Goal: Transaction & Acquisition: Subscribe to service/newsletter

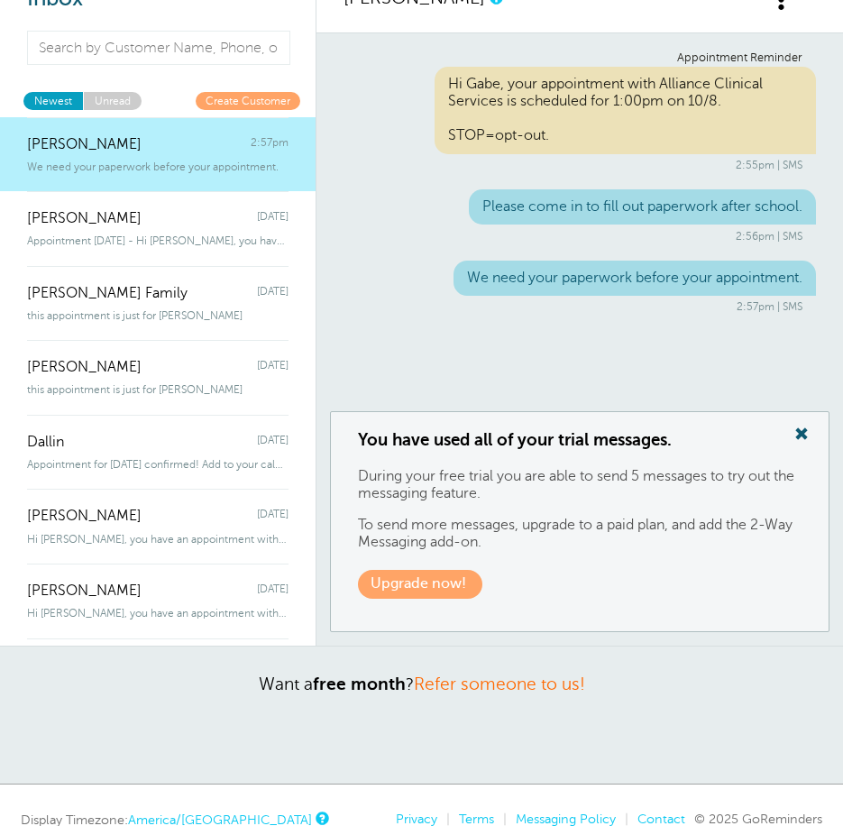
scroll to position [255, 0]
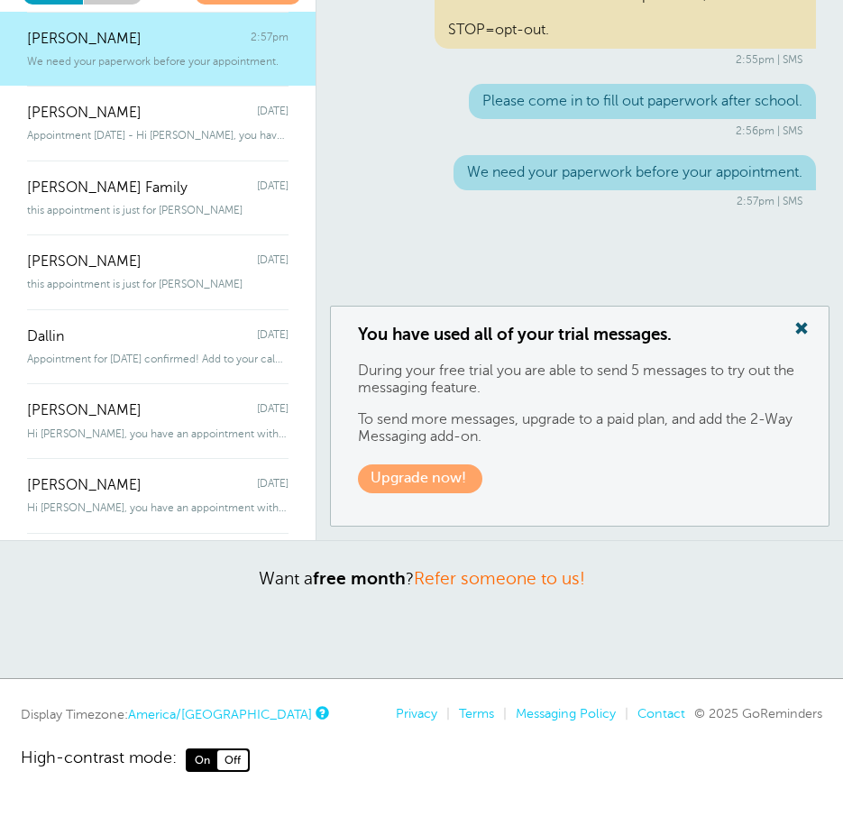
click at [434, 469] on link "Upgrade now!" at bounding box center [420, 478] width 124 height 28
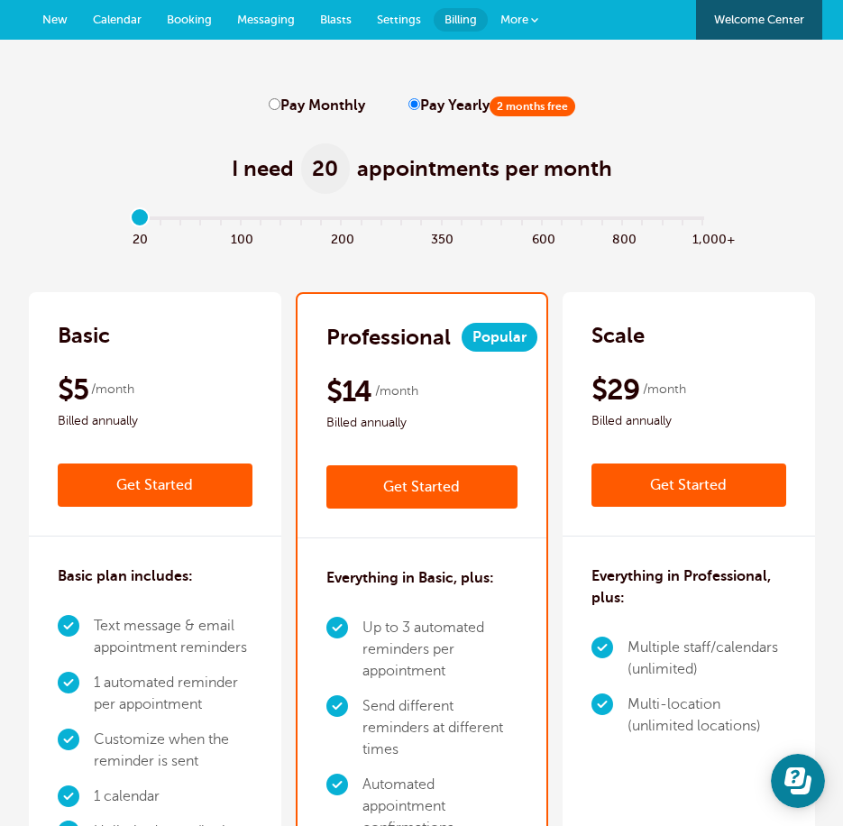
scroll to position [180, 0]
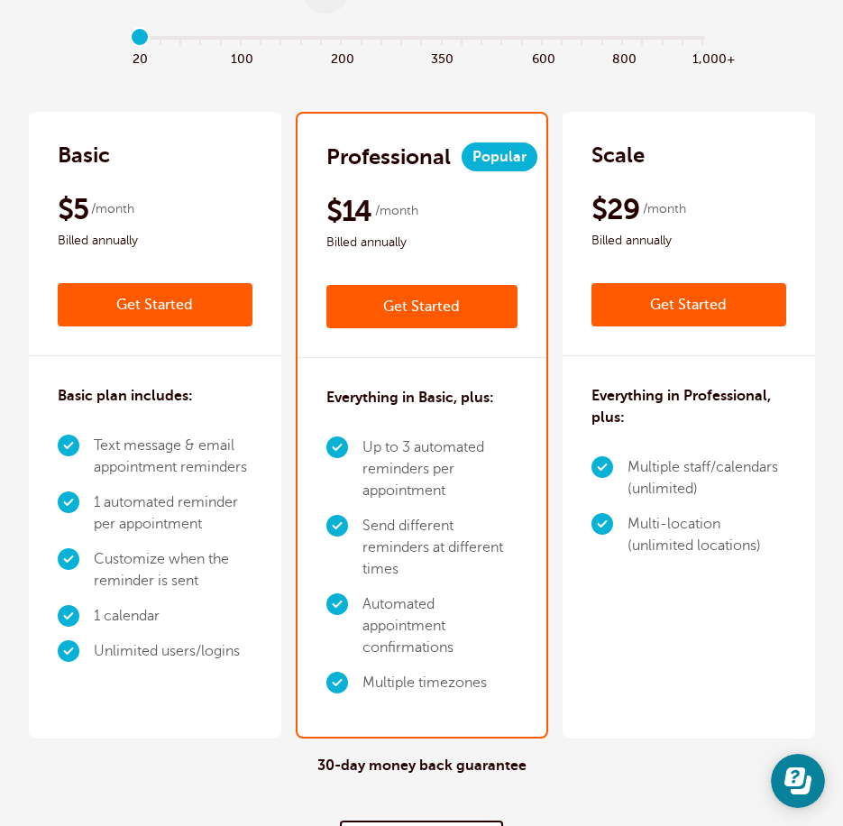
click at [490, 452] on li "Up to 3 automated reminders per appointment" at bounding box center [439, 469] width 155 height 78
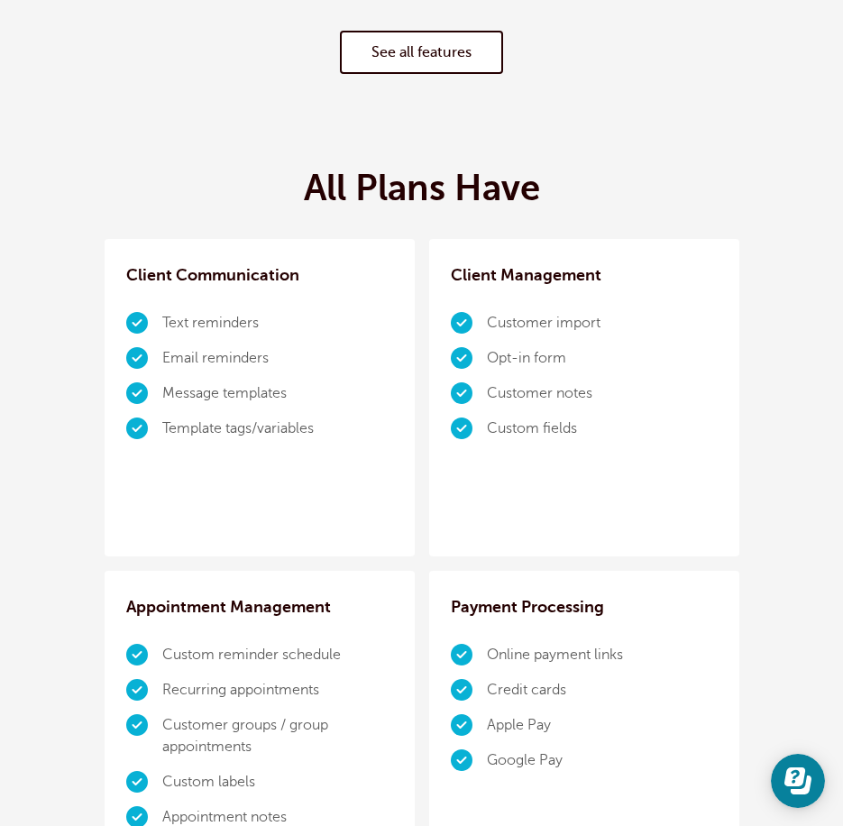
scroll to position [991, 0]
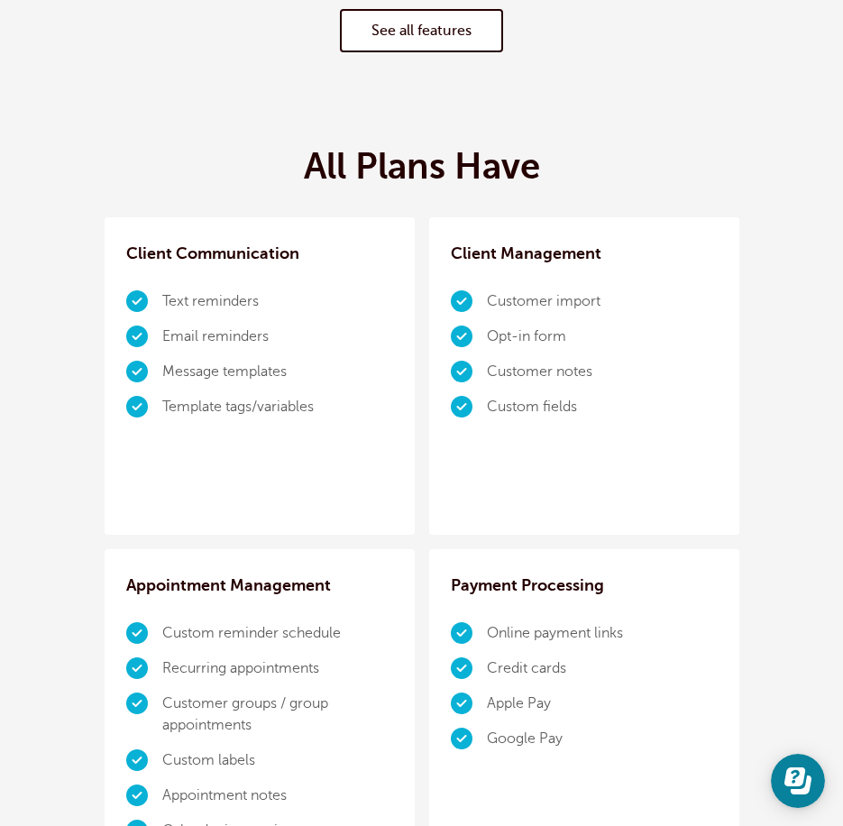
click at [454, 30] on link "See all features" at bounding box center [421, 30] width 163 height 43
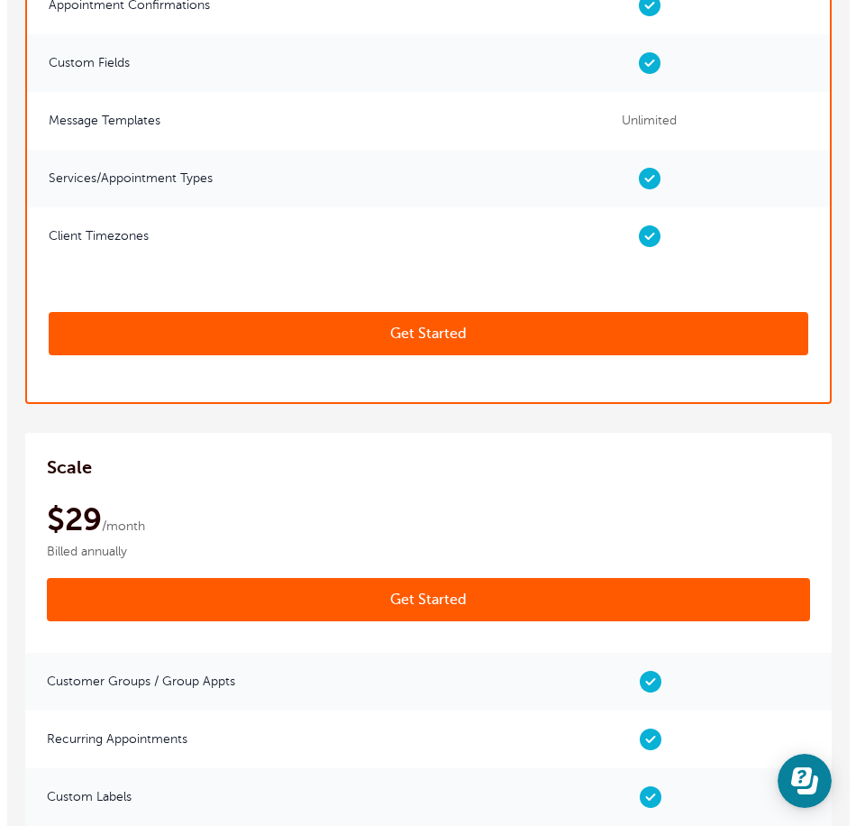
scroll to position [7569, 0]
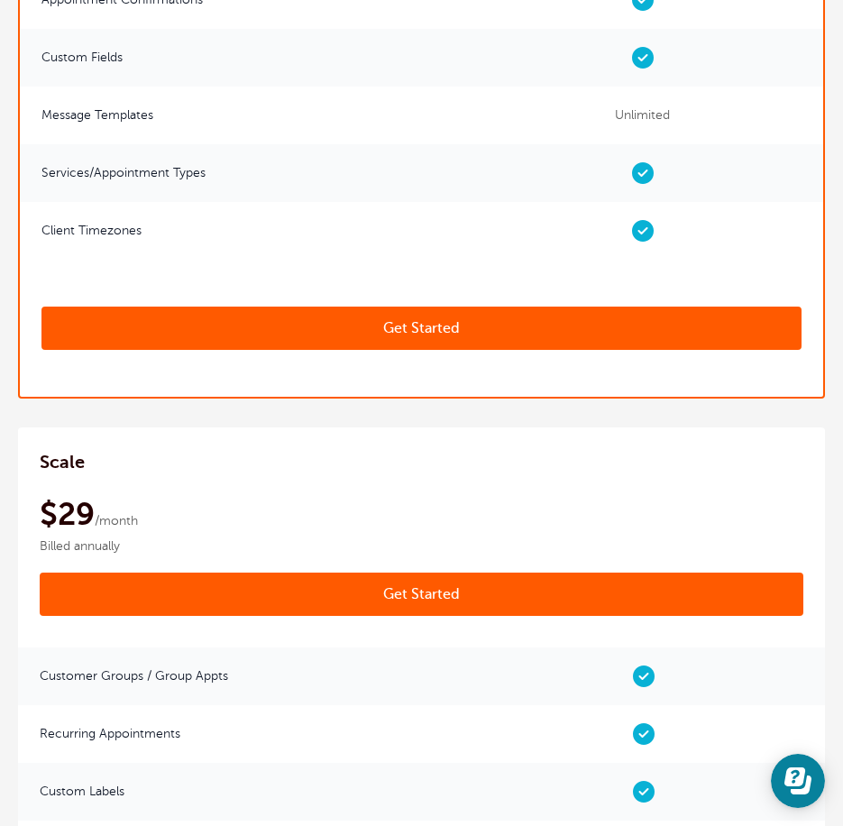
click at [431, 350] on link "Get Started" at bounding box center [421, 327] width 760 height 43
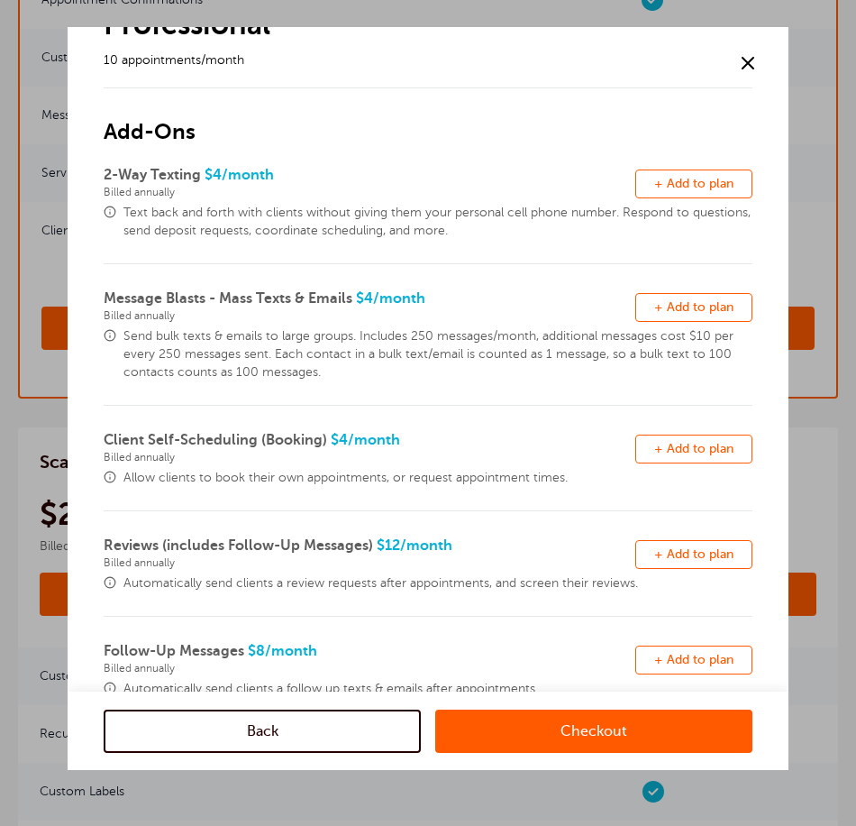
scroll to position [350, 0]
